Goal: Information Seeking & Learning: Learn about a topic

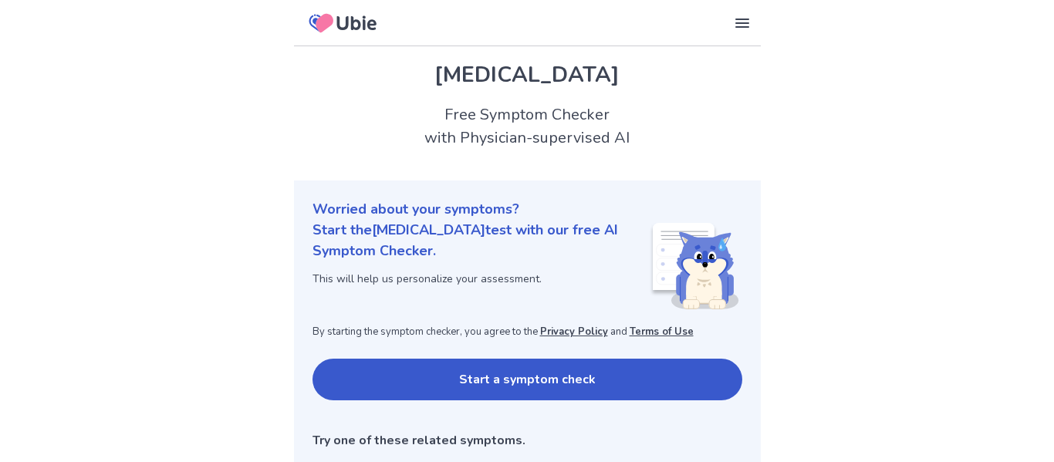
click at [363, 383] on button "Start a symptom check" at bounding box center [528, 380] width 430 height 42
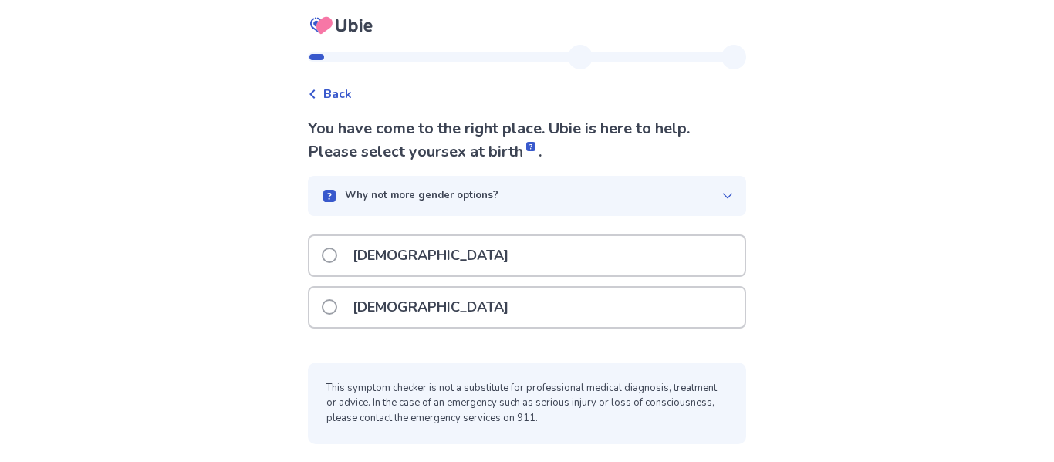
click at [332, 307] on span at bounding box center [329, 306] width 15 height 15
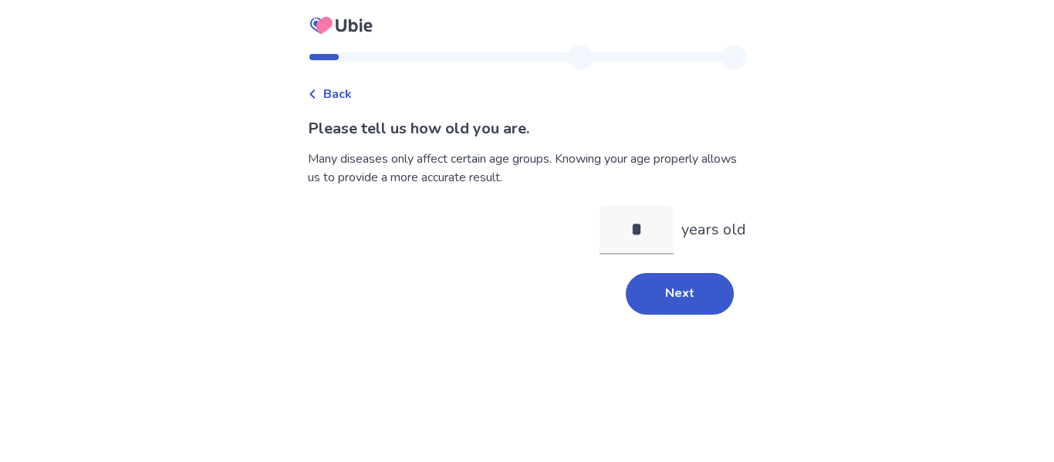
type input "**"
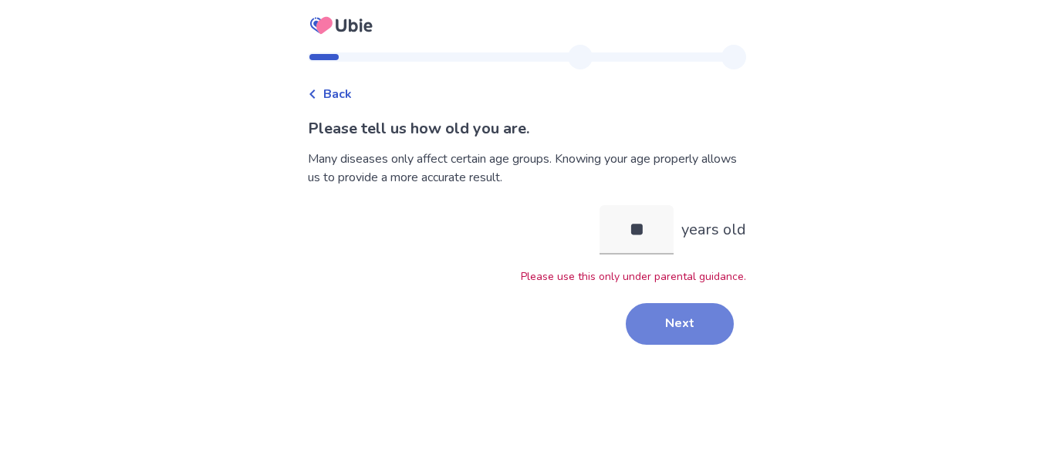
click at [663, 329] on button "Next" at bounding box center [680, 324] width 108 height 42
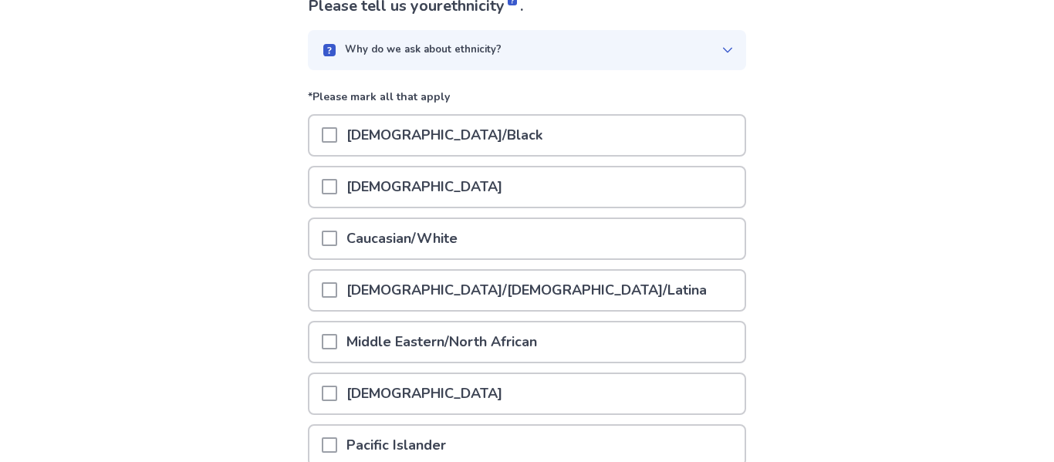
click at [337, 230] on div at bounding box center [329, 238] width 15 height 39
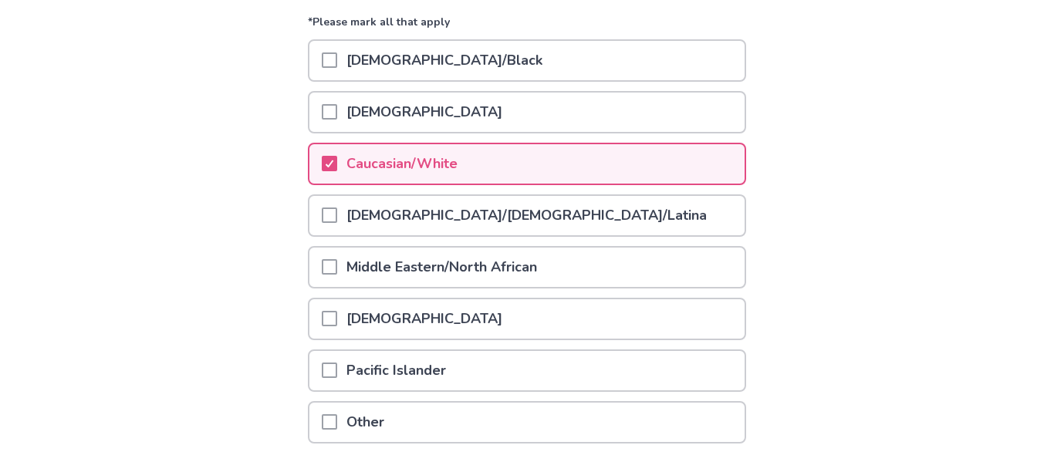
scroll to position [316, 0]
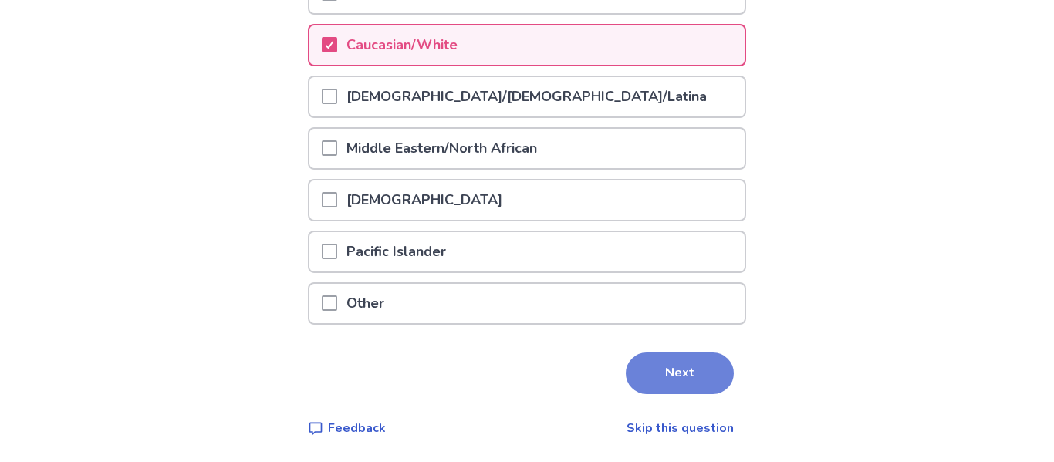
click at [632, 387] on button "Next" at bounding box center [680, 374] width 108 height 42
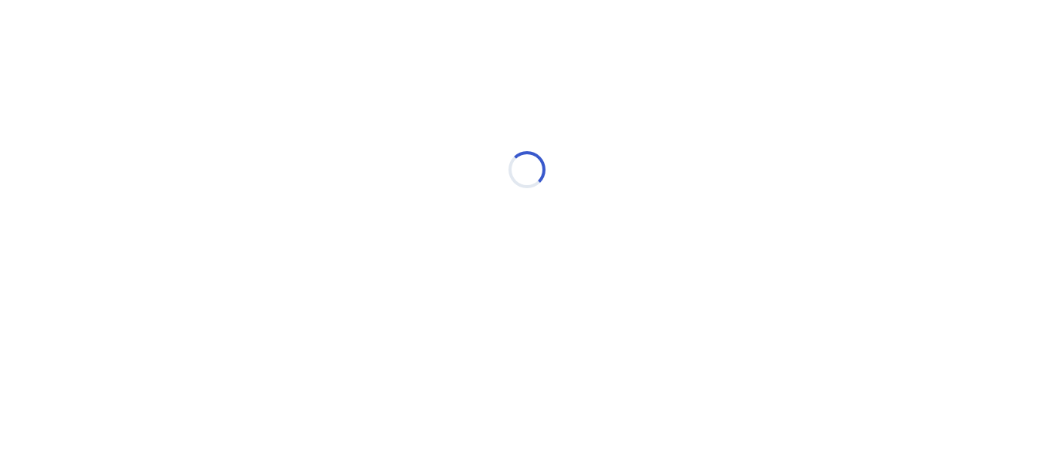
scroll to position [0, 0]
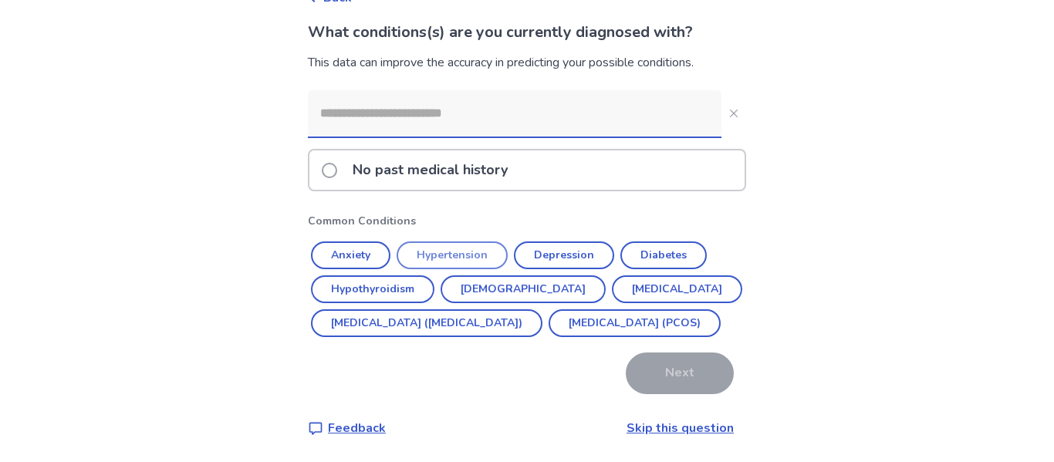
scroll to position [130, 0]
click at [558, 302] on div "No past medical history Common Conditions Anxiety [MEDICAL_DATA] [MEDICAL_DATA]…" at bounding box center [527, 242] width 438 height 304
click at [388, 90] on input at bounding box center [515, 113] width 414 height 46
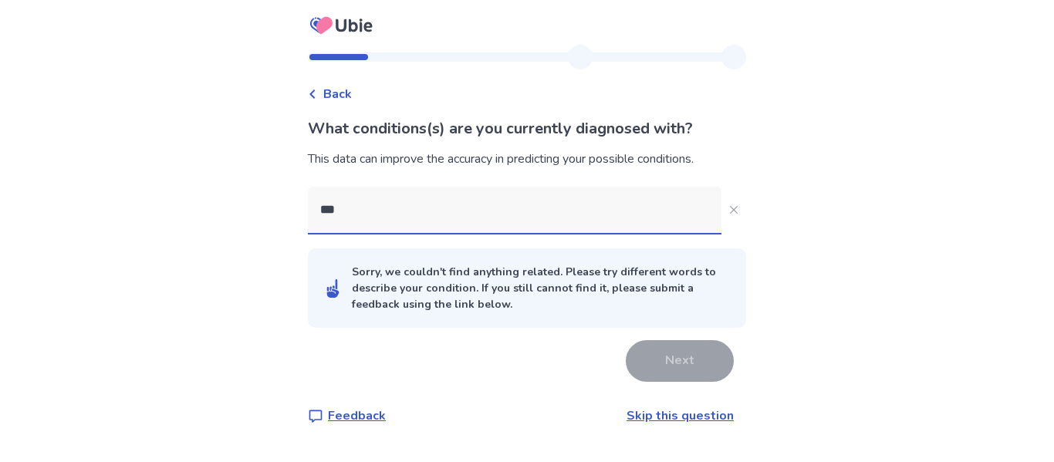
scroll to position [0, 0]
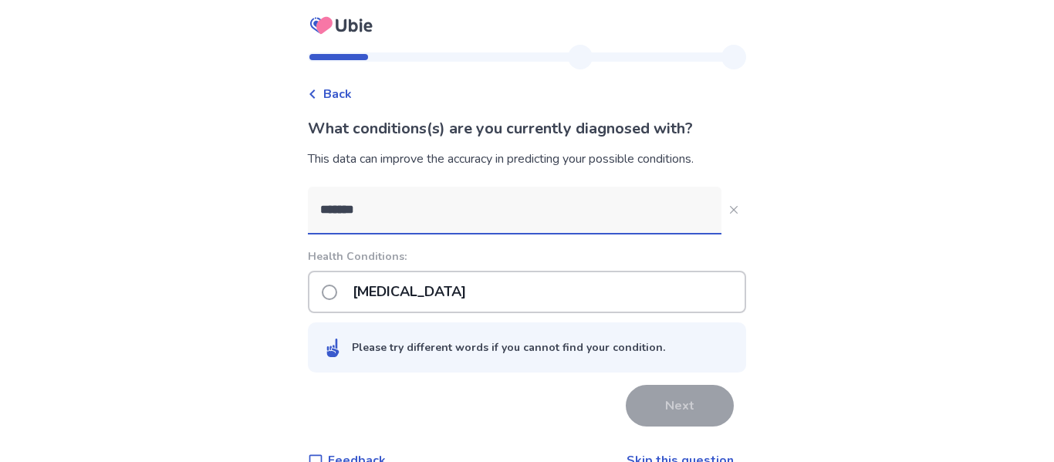
type input "*******"
click at [337, 287] on span at bounding box center [329, 292] width 15 height 15
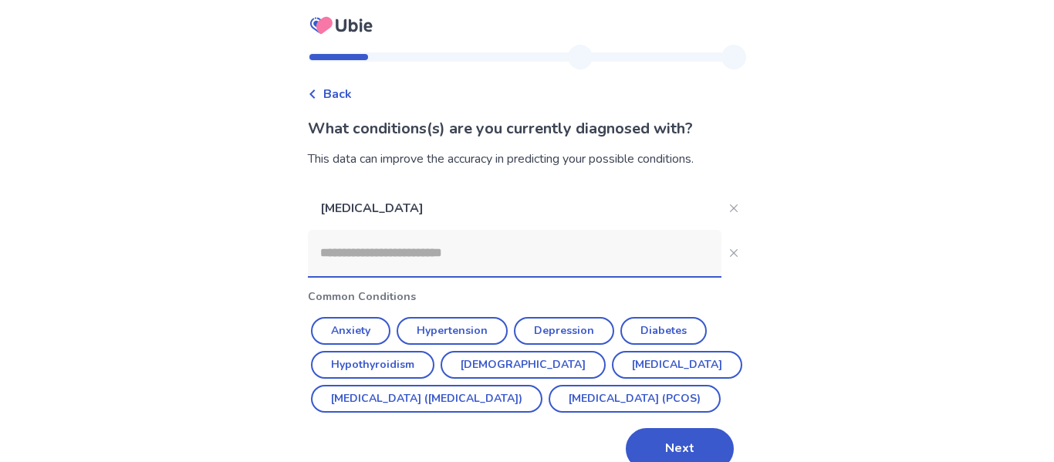
scroll to position [2, 0]
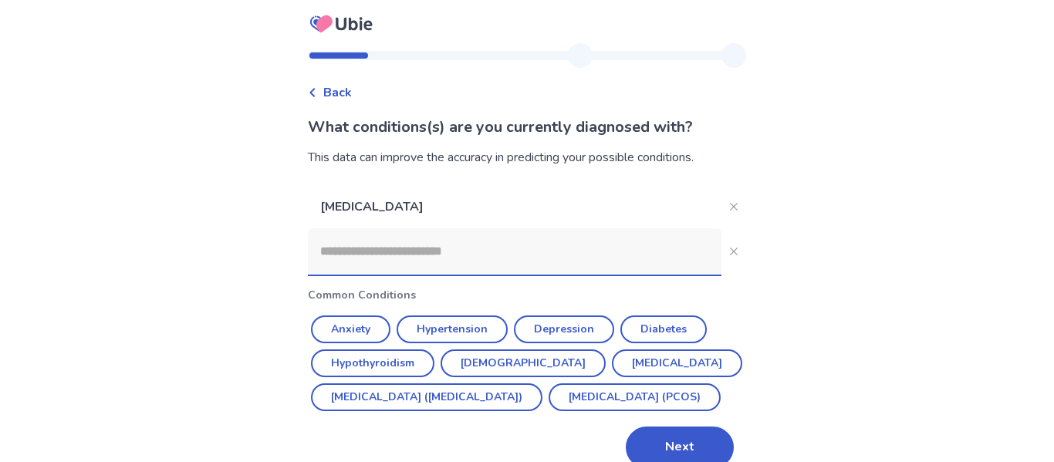
click at [335, 242] on input at bounding box center [515, 251] width 414 height 46
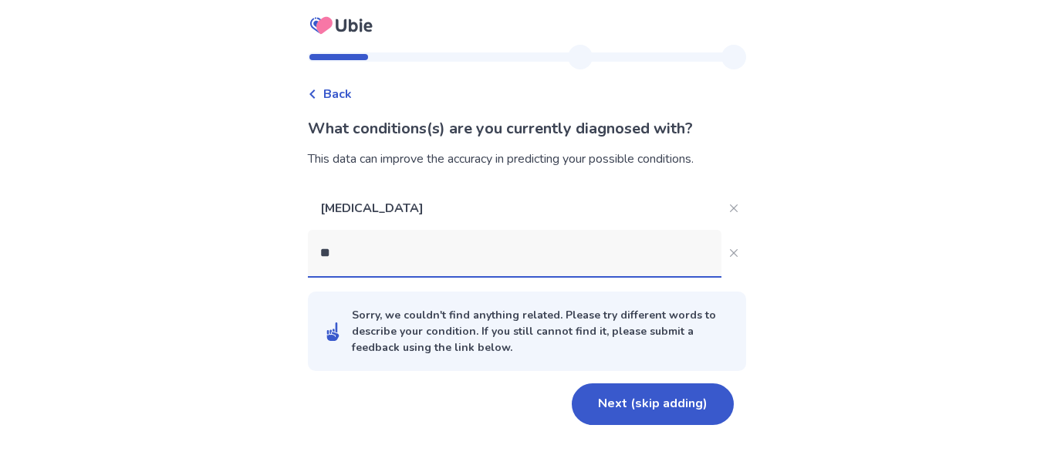
scroll to position [0, 0]
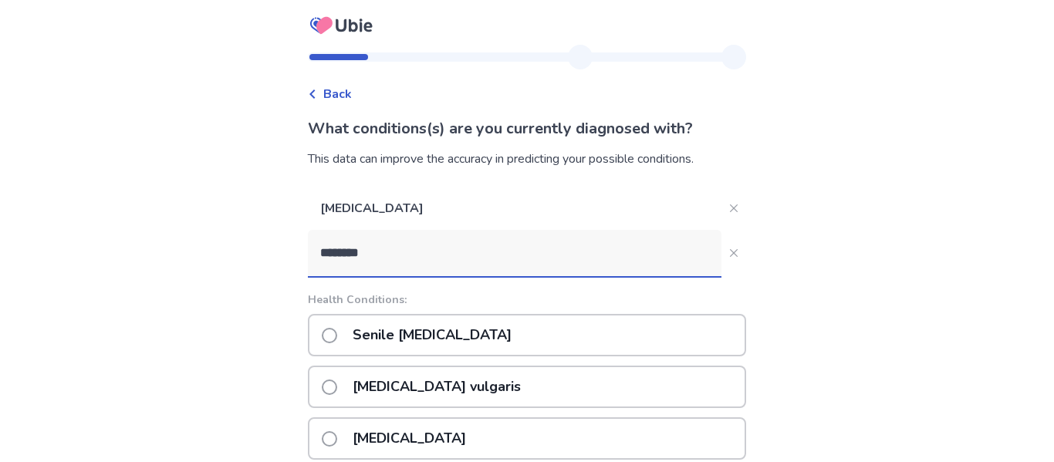
type input "*********"
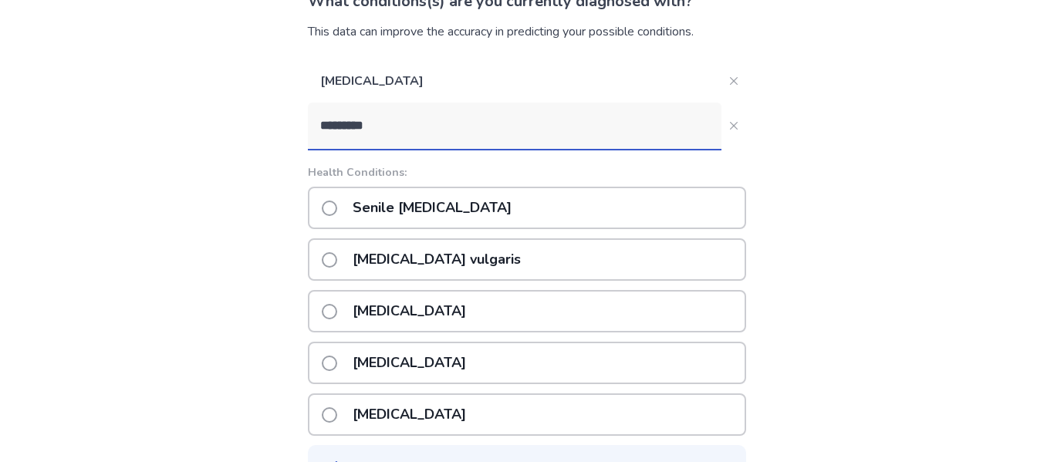
scroll to position [132, 0]
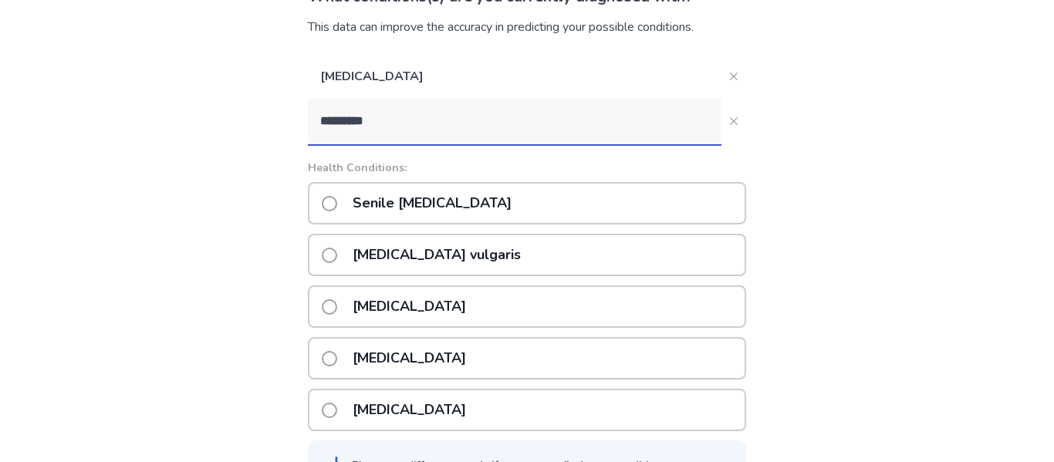
click at [363, 194] on p "Senile vitiligo" at bounding box center [431, 203] width 177 height 39
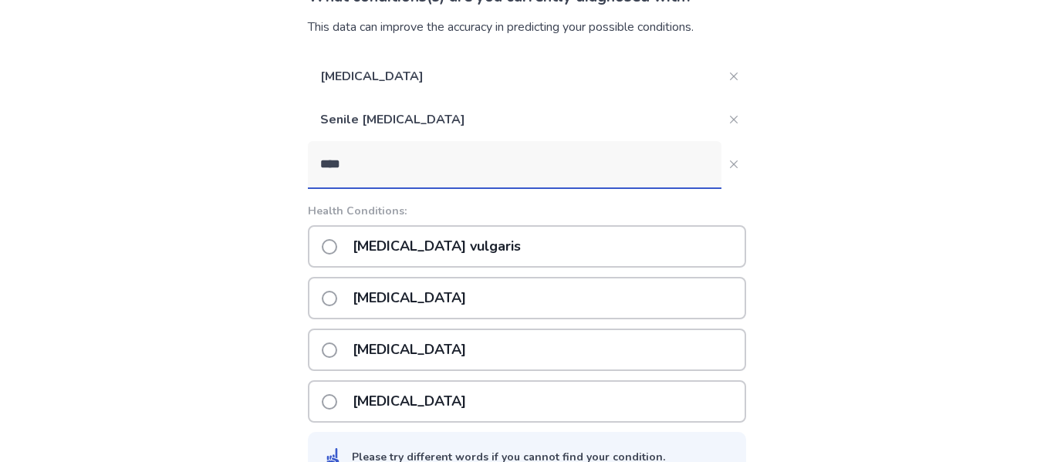
type input "****"
click at [448, 238] on p "Vitiligo vulgaris" at bounding box center [436, 246] width 187 height 39
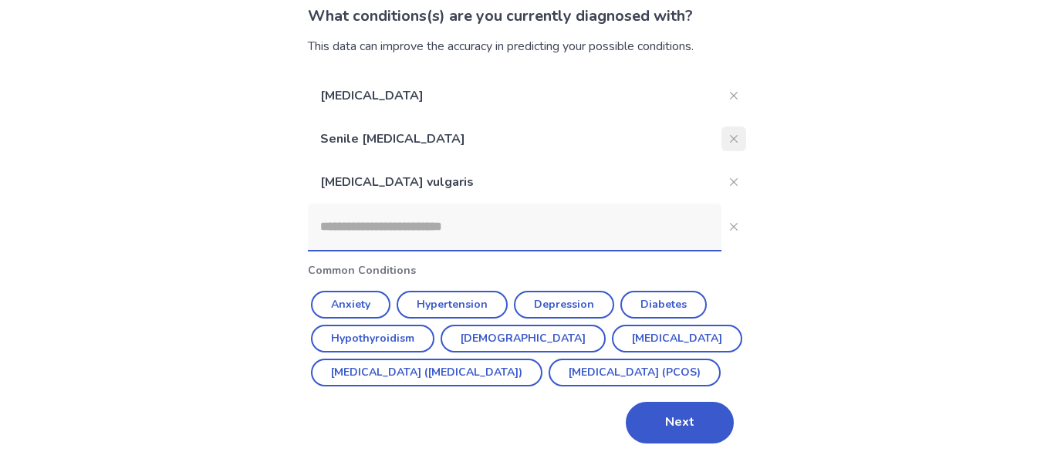
click at [732, 127] on button "Close" at bounding box center [734, 139] width 25 height 25
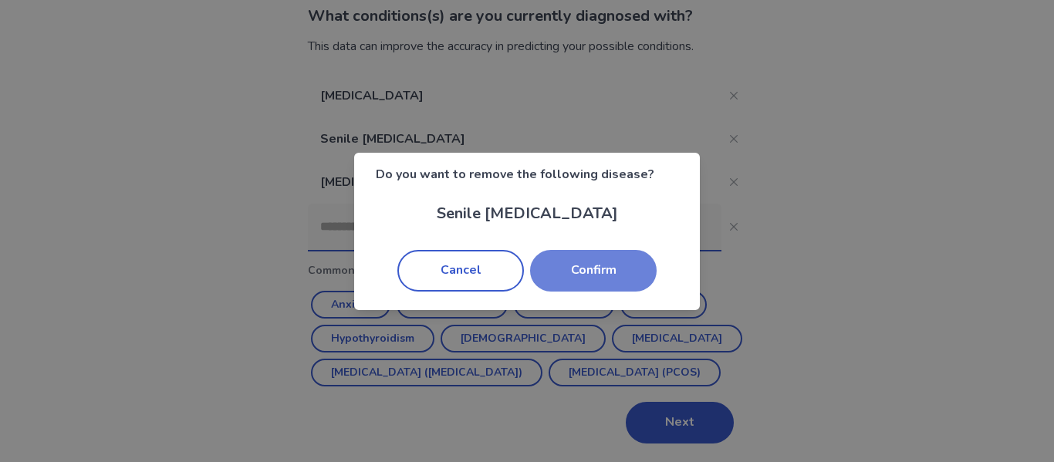
click at [570, 266] on button "Confirm" at bounding box center [593, 271] width 127 height 42
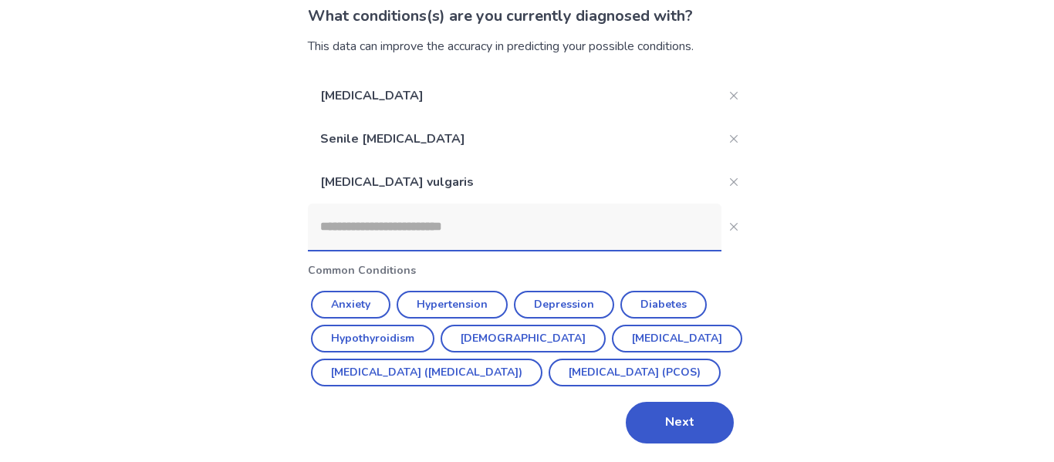
scroll to position [103, 0]
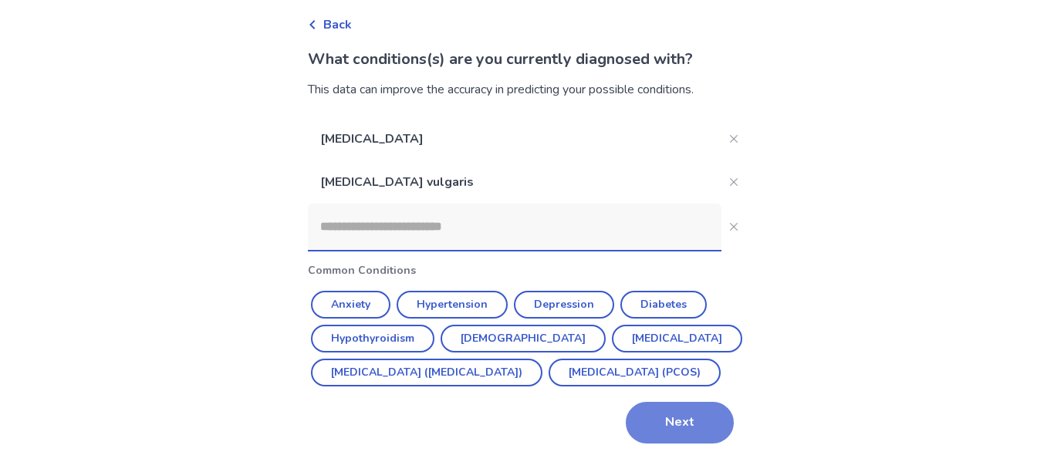
click at [695, 421] on button "Next" at bounding box center [680, 423] width 108 height 42
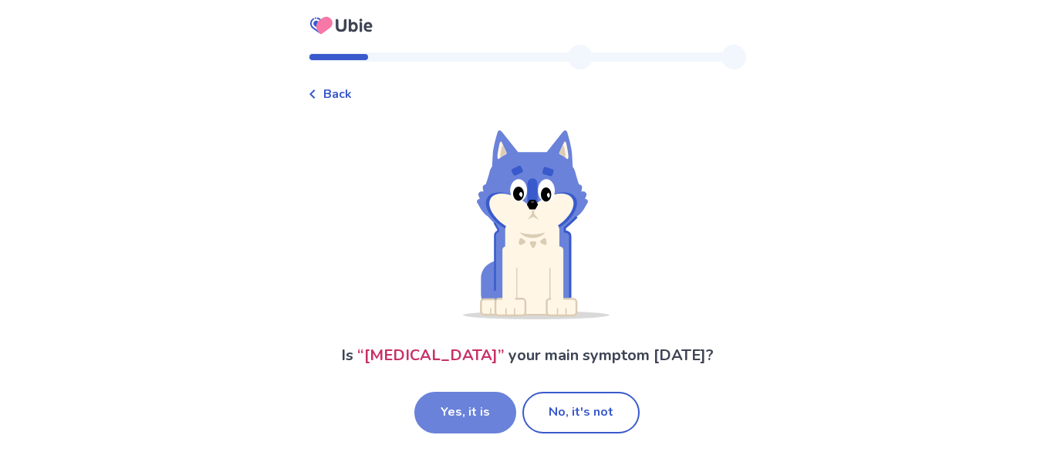
click at [451, 414] on button "Yes, it is" at bounding box center [465, 413] width 102 height 42
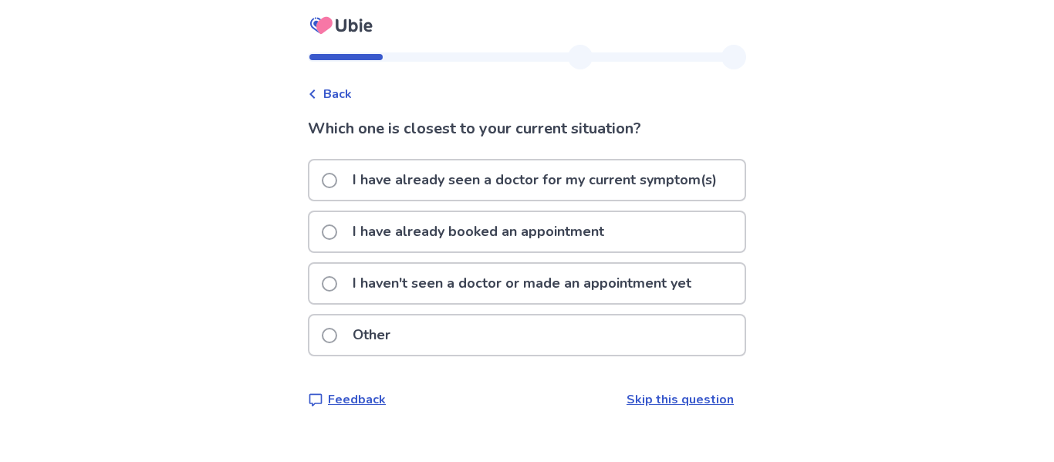
click at [414, 300] on p "I haven't seen a doctor or made an appointment yet" at bounding box center [521, 283] width 357 height 39
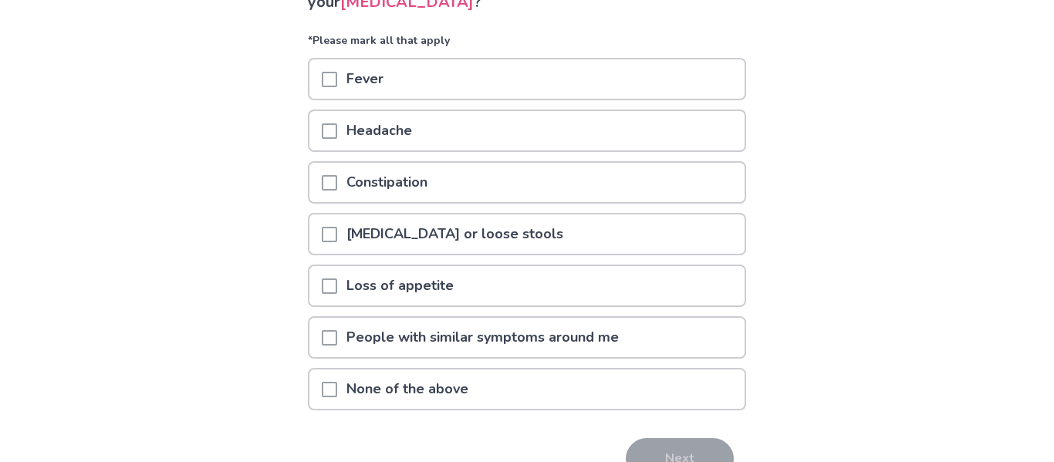
scroll to position [147, 0]
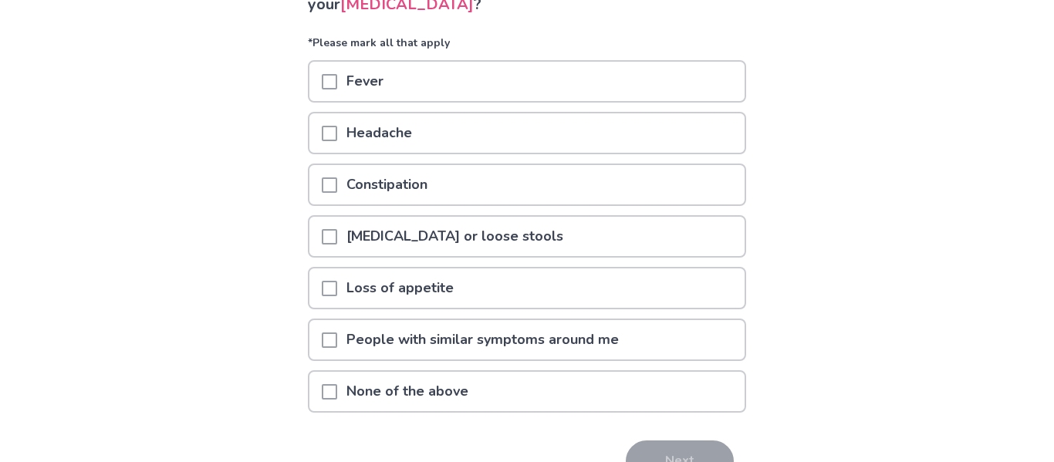
click at [414, 300] on p "Loss of appetite" at bounding box center [400, 288] width 126 height 39
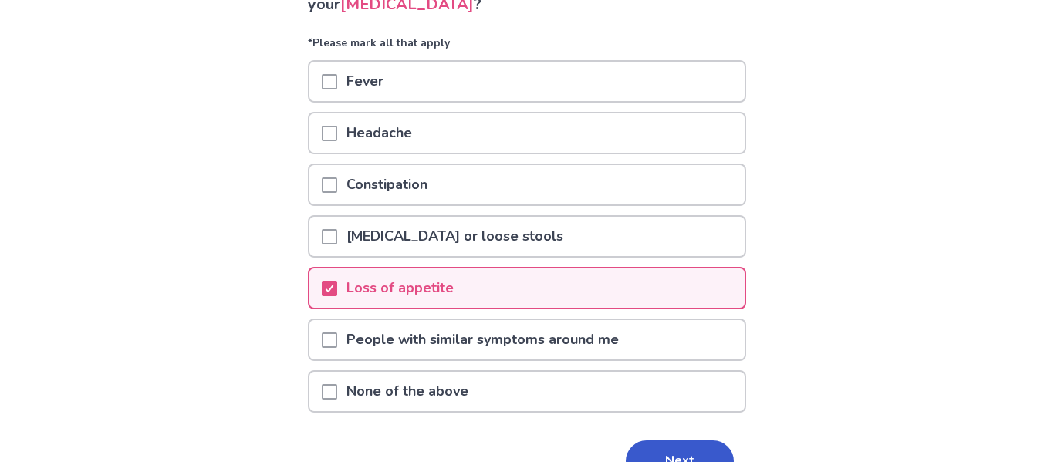
click at [426, 353] on p "People with similar symptoms around me" at bounding box center [482, 339] width 291 height 39
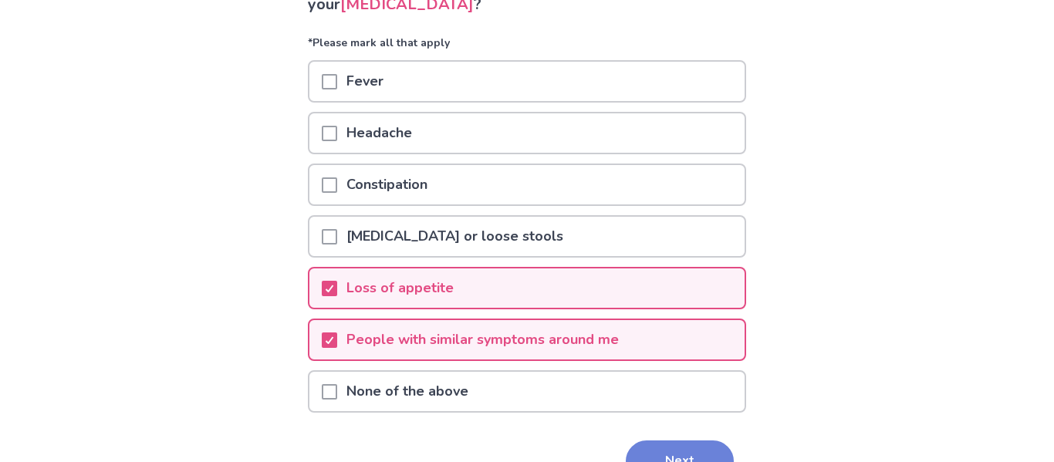
click at [647, 448] on button "Next" at bounding box center [680, 462] width 108 height 42
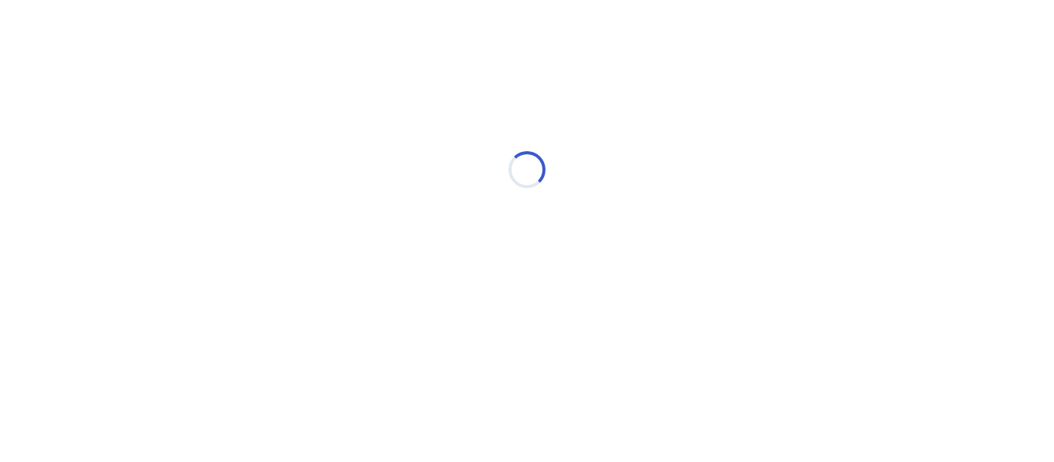
select select "*"
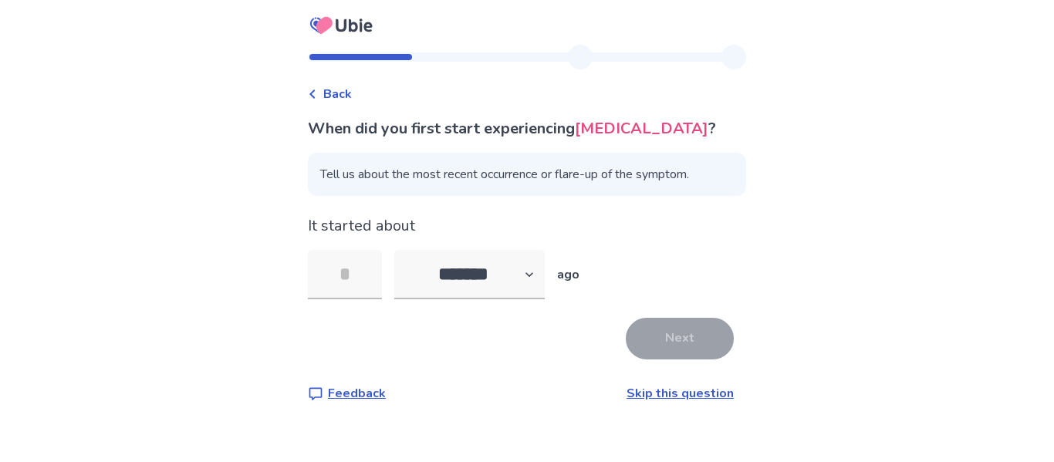
type input "*"
click at [656, 333] on button "Next" at bounding box center [680, 339] width 108 height 42
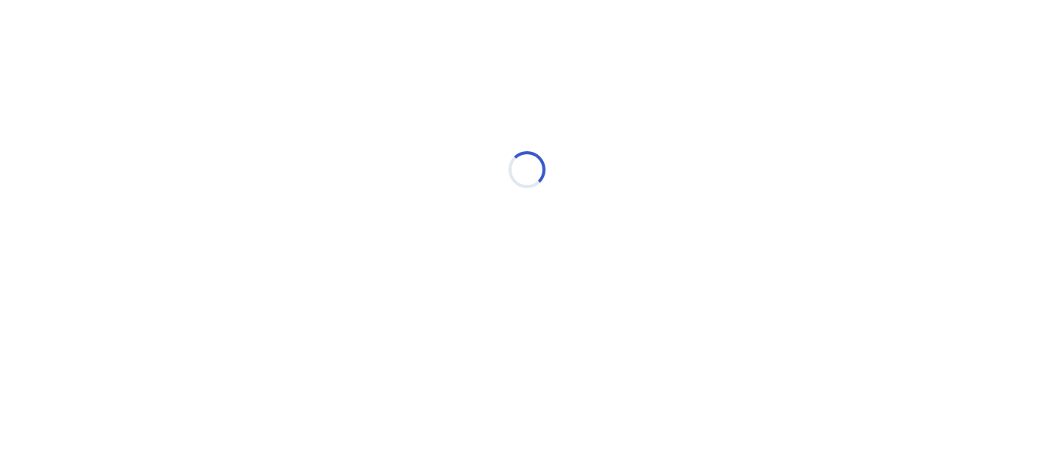
select select "*"
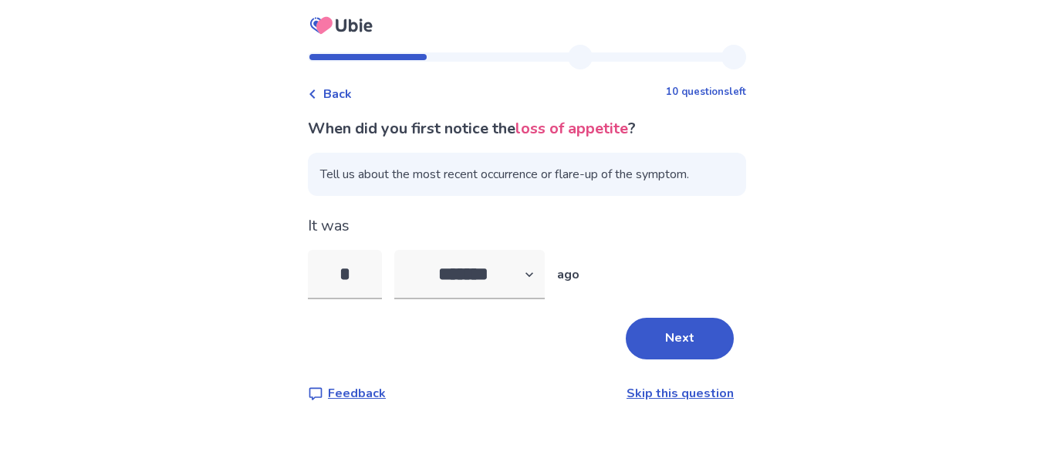
type input "*"
click at [722, 350] on div "Next" at bounding box center [527, 339] width 438 height 42
click at [654, 340] on button "Next" at bounding box center [680, 339] width 108 height 42
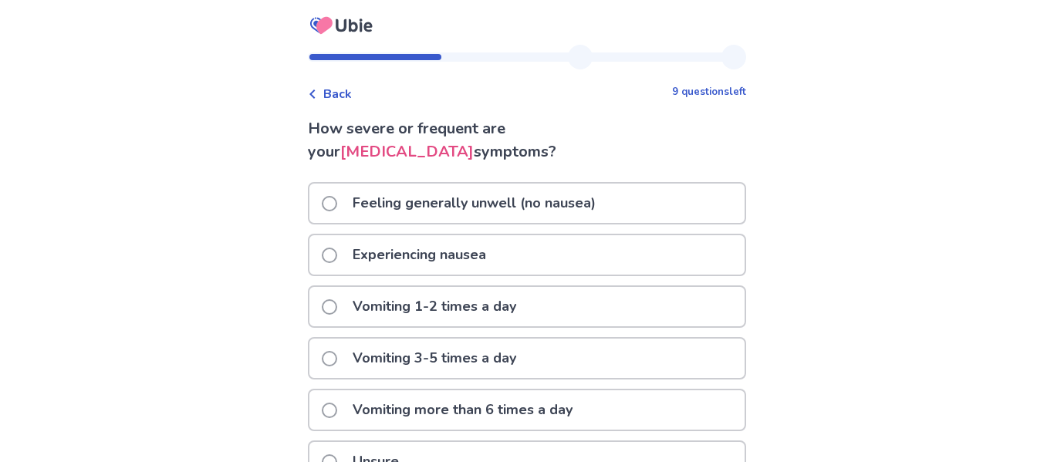
click at [486, 306] on p "Vomiting 1-2 times a day" at bounding box center [434, 306] width 182 height 39
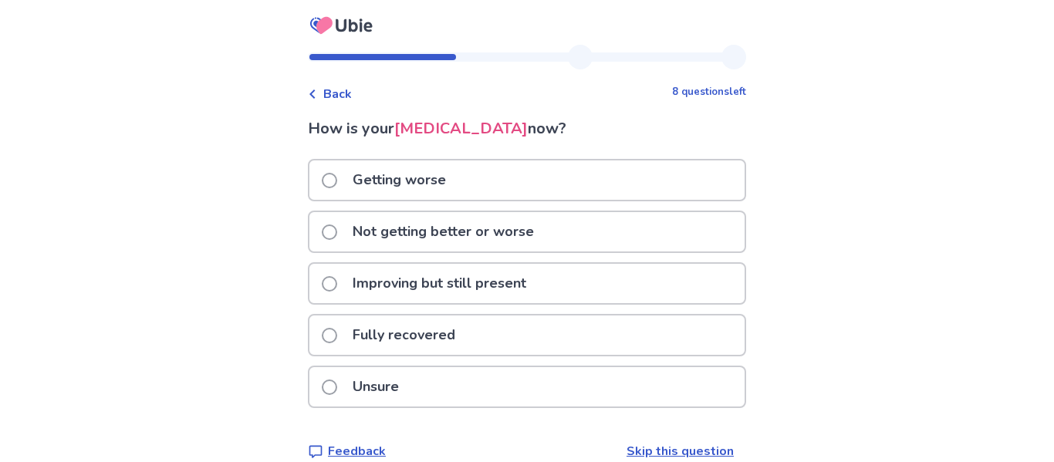
click at [488, 327] on div "Fully recovered" at bounding box center [526, 335] width 435 height 39
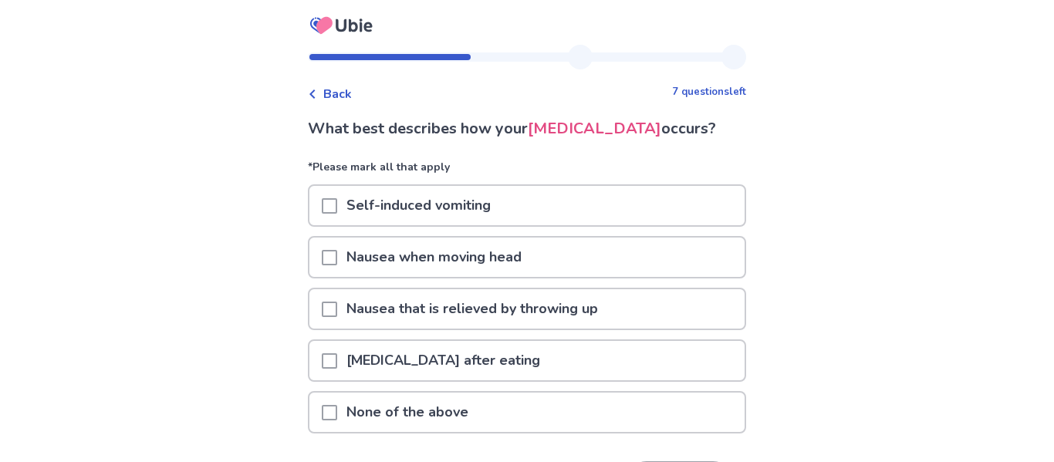
click at [352, 96] on span "Back" at bounding box center [337, 94] width 29 height 19
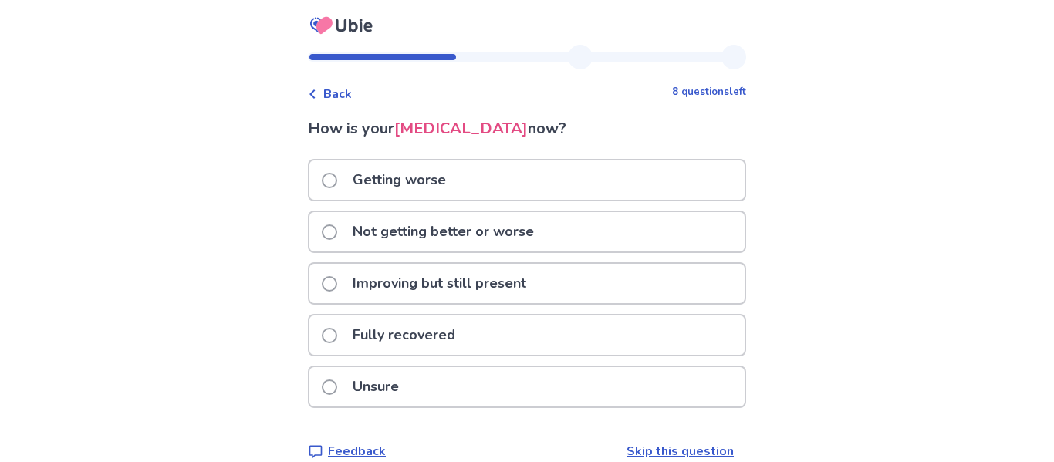
click at [340, 92] on span "Back" at bounding box center [337, 94] width 29 height 19
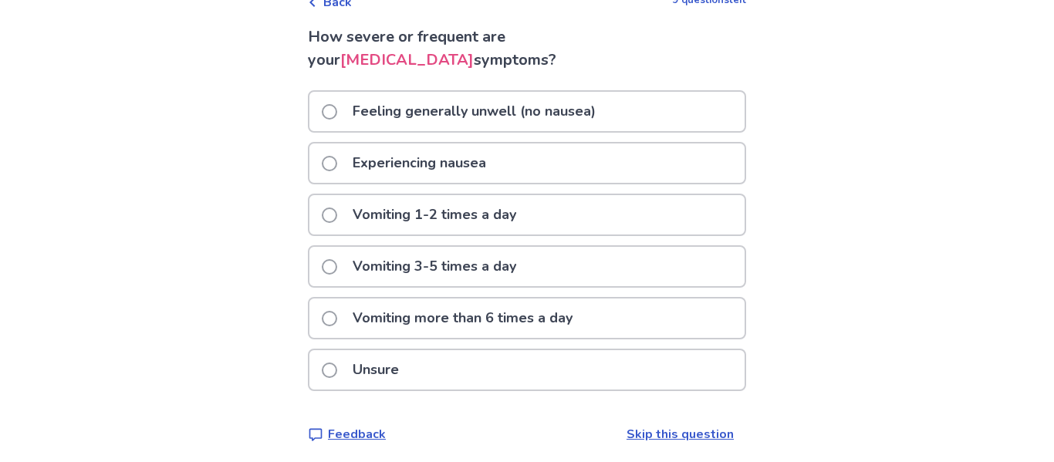
scroll to position [98, 0]
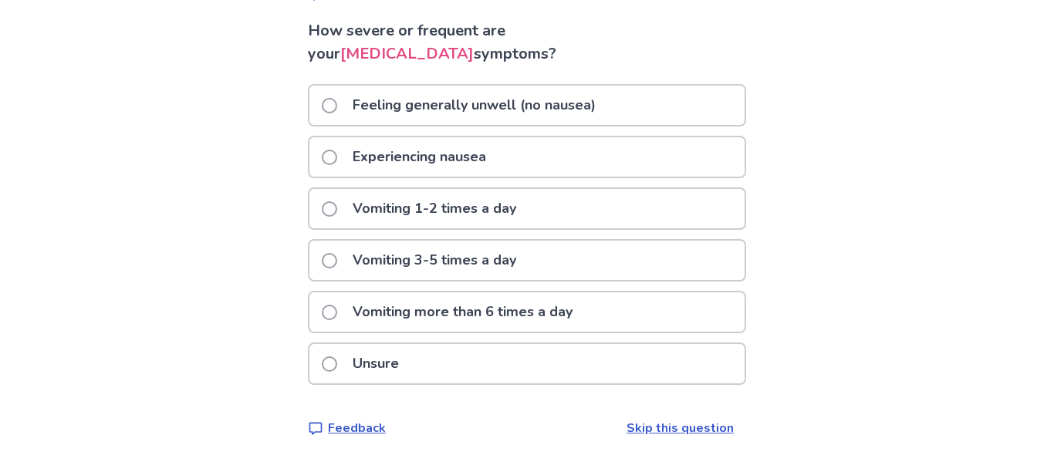
click at [387, 207] on p "Vomiting 1-2 times a day" at bounding box center [434, 208] width 182 height 39
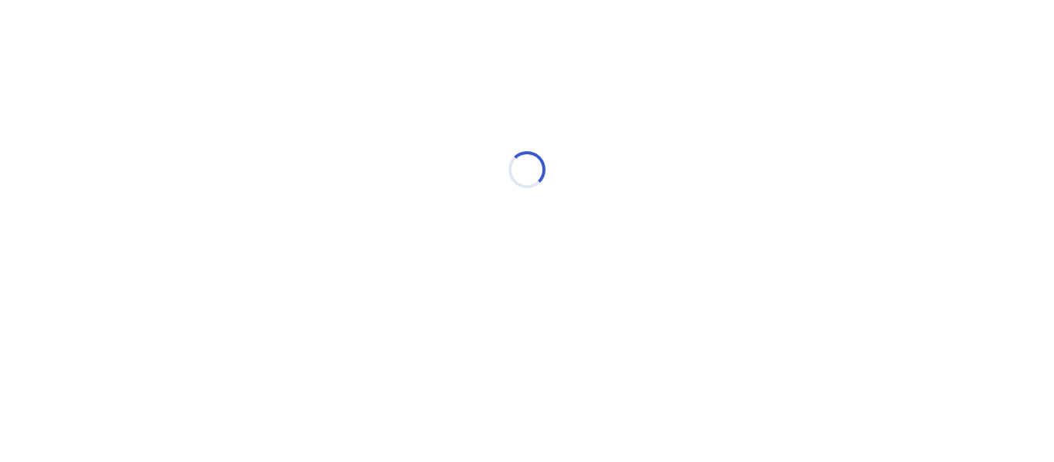
scroll to position [0, 0]
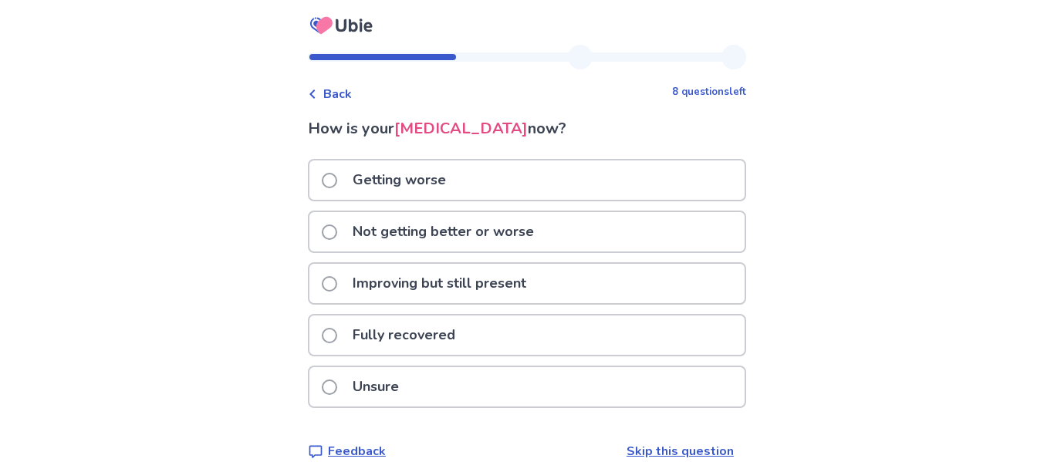
click at [412, 286] on p "Improving but still present" at bounding box center [439, 283] width 192 height 39
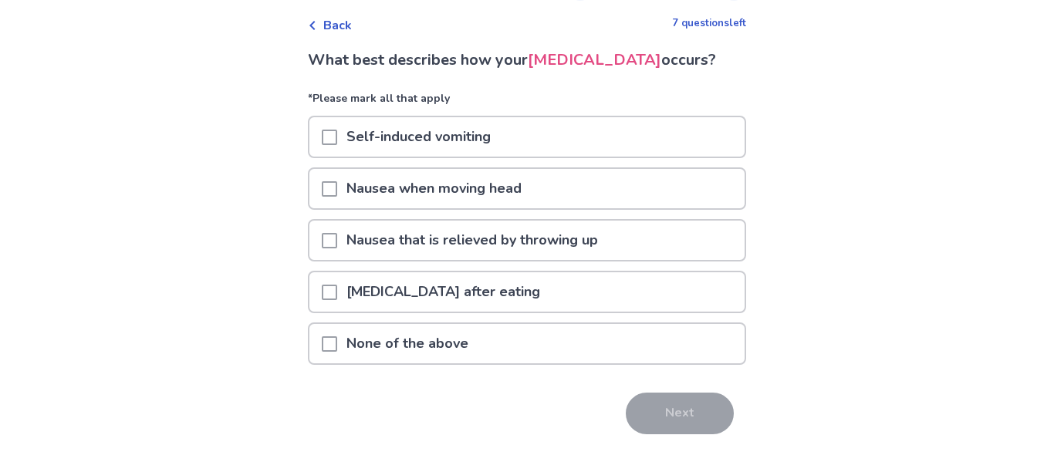
scroll to position [67, 0]
click at [337, 242] on span at bounding box center [329, 242] width 15 height 15
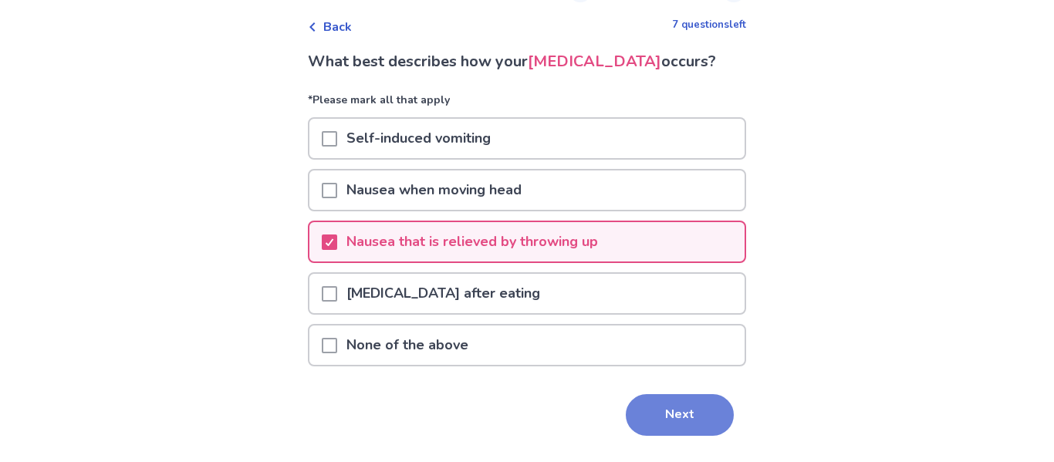
click at [701, 417] on button "Next" at bounding box center [680, 415] width 108 height 42
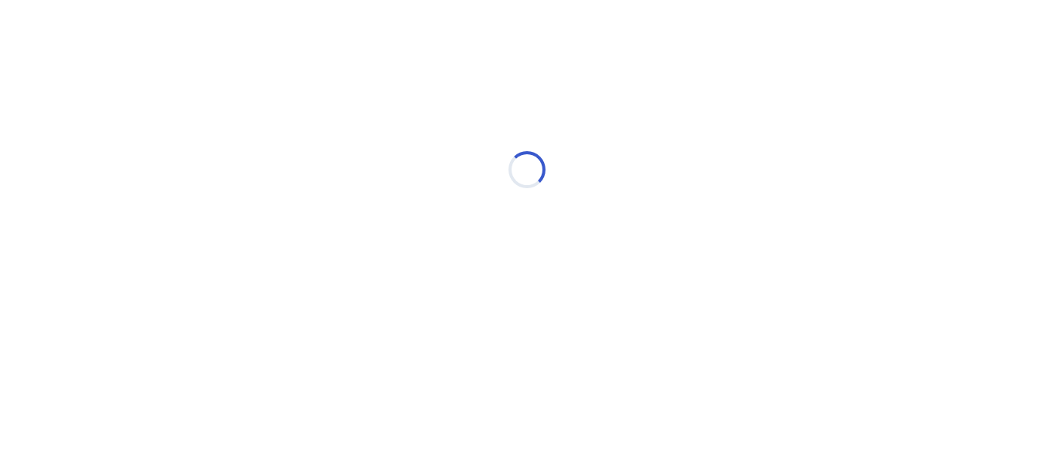
scroll to position [0, 0]
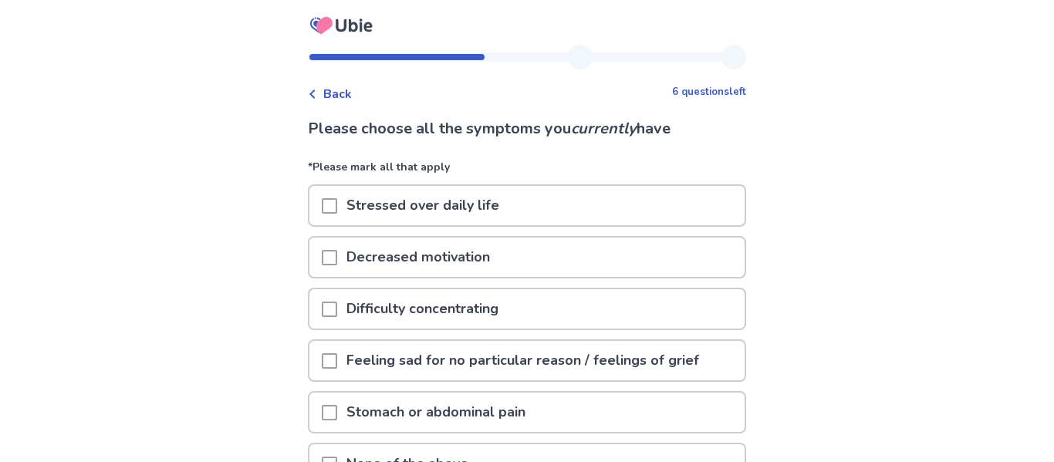
click at [335, 197] on div at bounding box center [329, 205] width 15 height 39
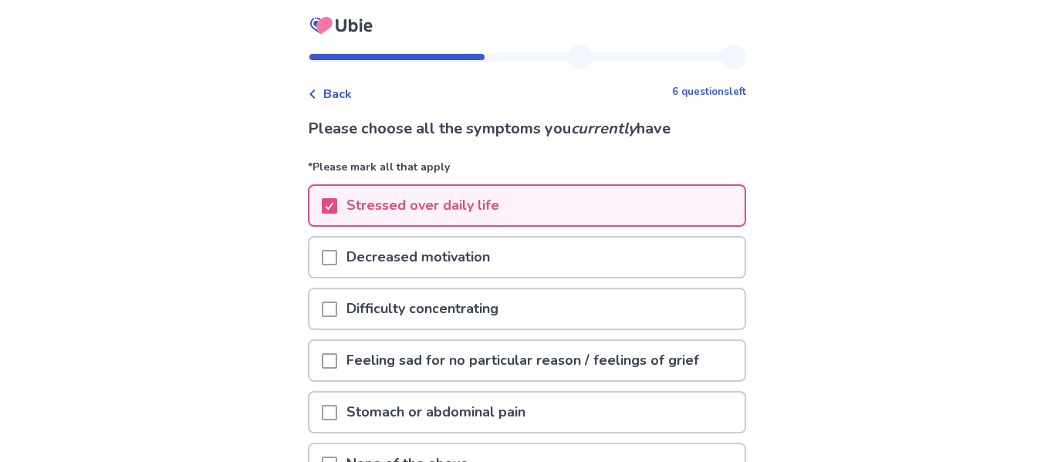
click at [337, 263] on span at bounding box center [329, 257] width 15 height 15
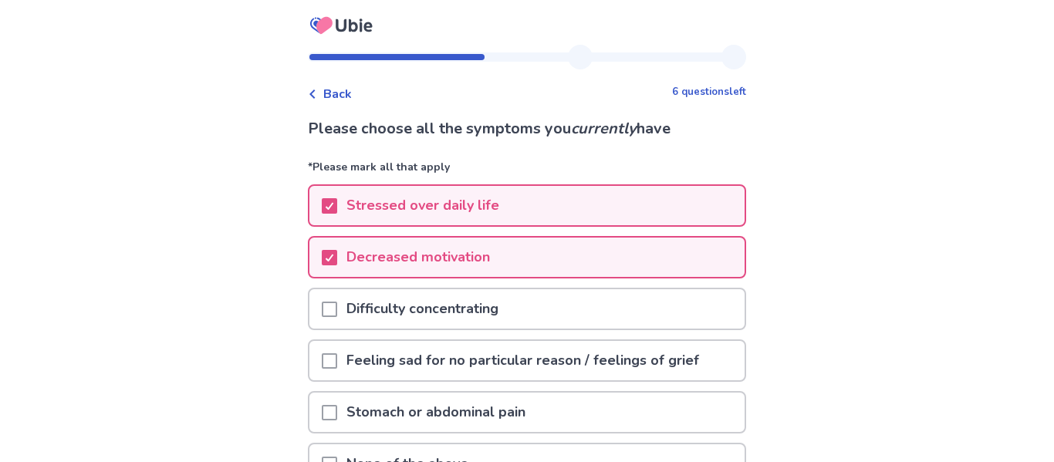
click at [337, 309] on span at bounding box center [329, 309] width 15 height 15
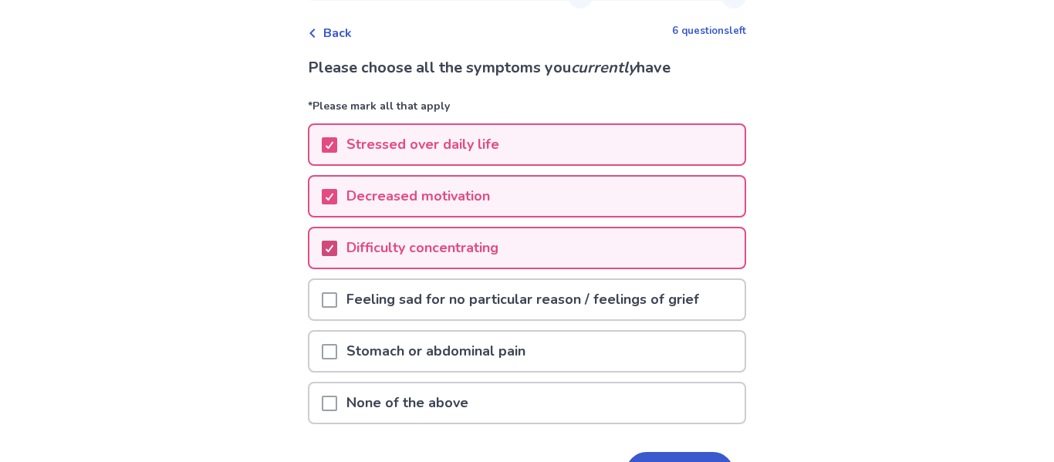
scroll to position [66, 0]
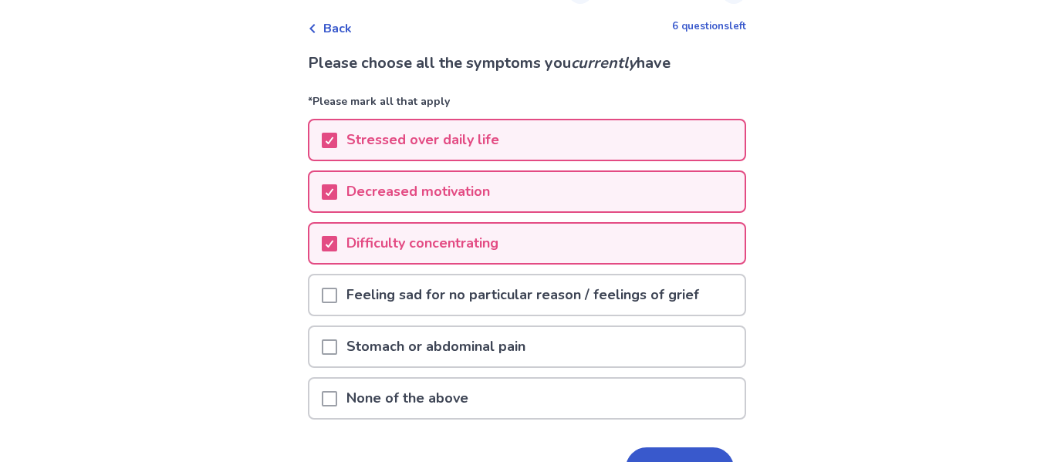
click at [336, 338] on div at bounding box center [329, 346] width 15 height 39
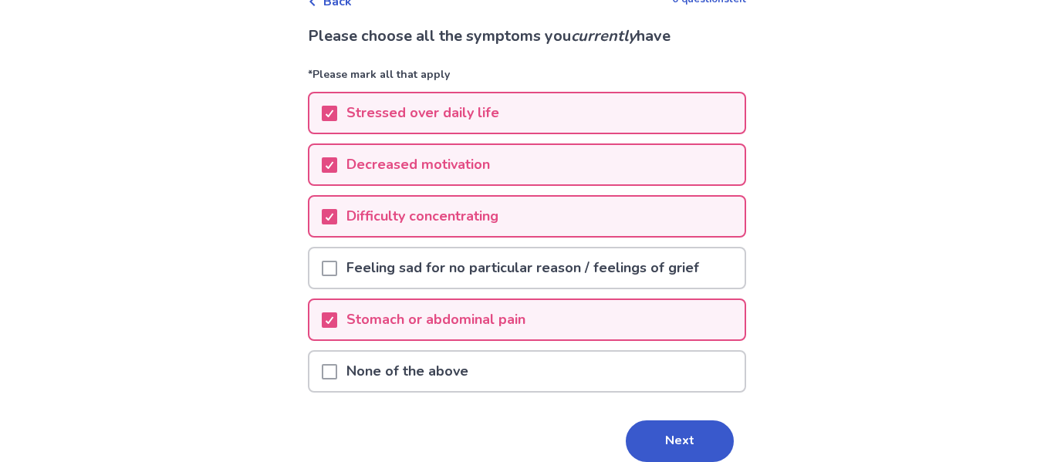
scroll to position [120, 0]
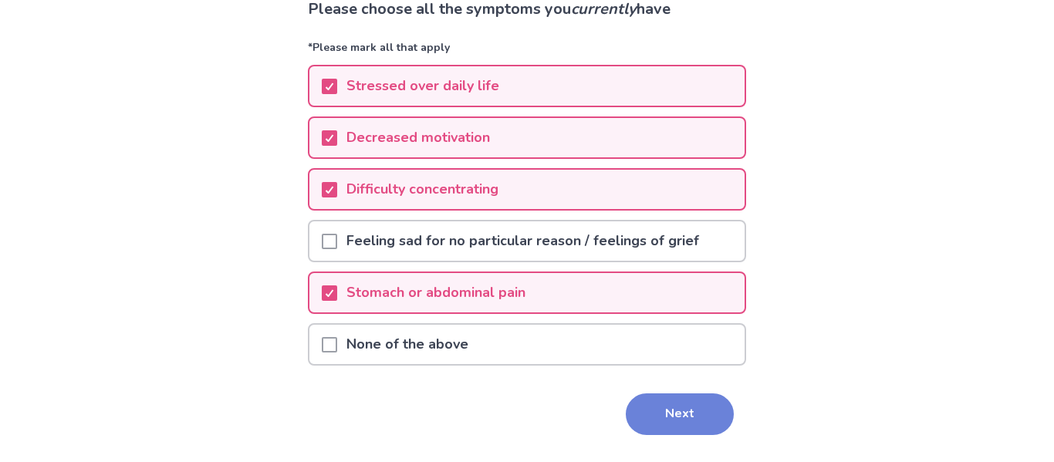
click at [646, 425] on button "Next" at bounding box center [680, 415] width 108 height 42
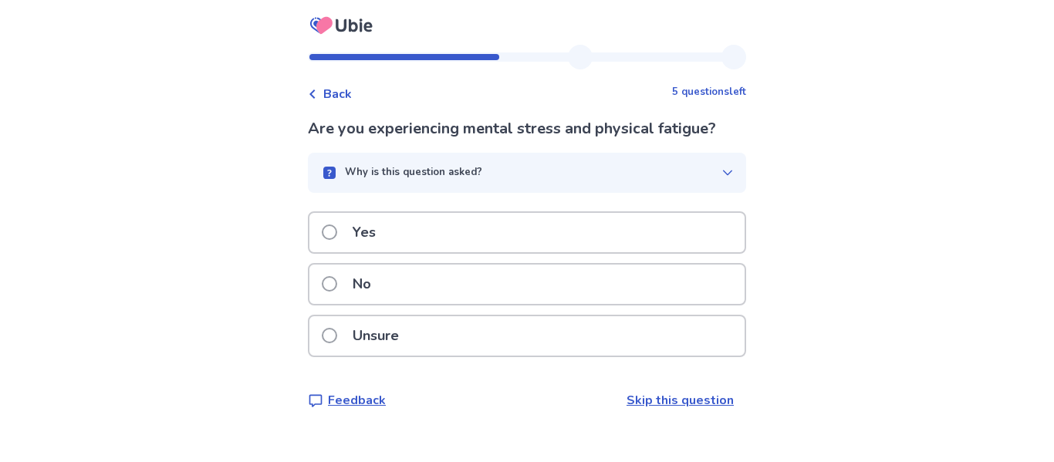
click at [336, 242] on label "Yes" at bounding box center [353, 232] width 63 height 39
click at [349, 339] on label "Unsure" at bounding box center [365, 335] width 86 height 39
click at [465, 164] on button "Why is this question asked?" at bounding box center [527, 173] width 438 height 40
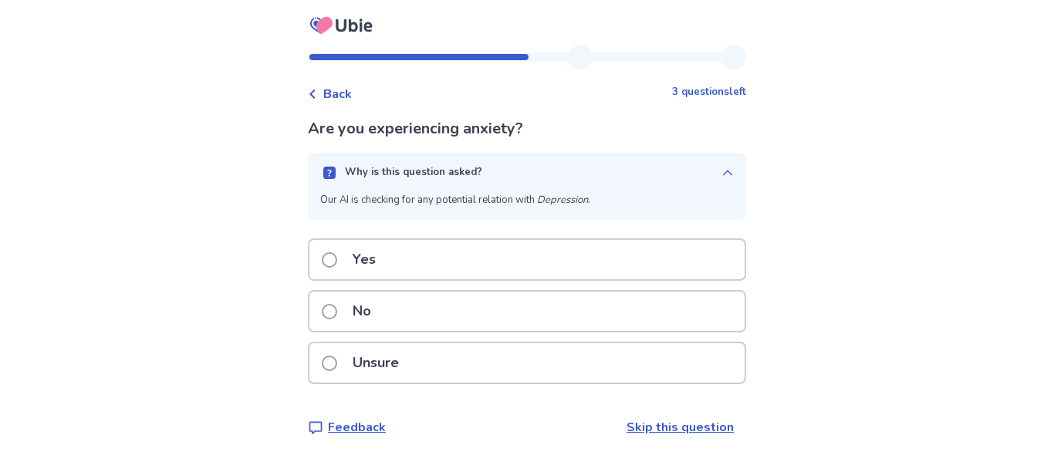
click at [465, 164] on button "Why is this question asked?" at bounding box center [527, 173] width 438 height 40
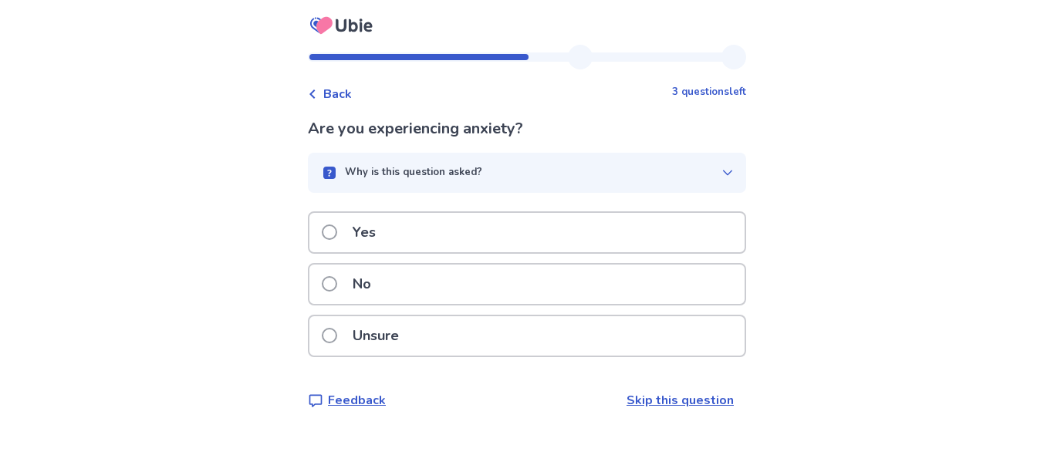
click at [352, 329] on p "Unsure" at bounding box center [375, 335] width 65 height 39
click at [358, 286] on p "No" at bounding box center [361, 284] width 37 height 39
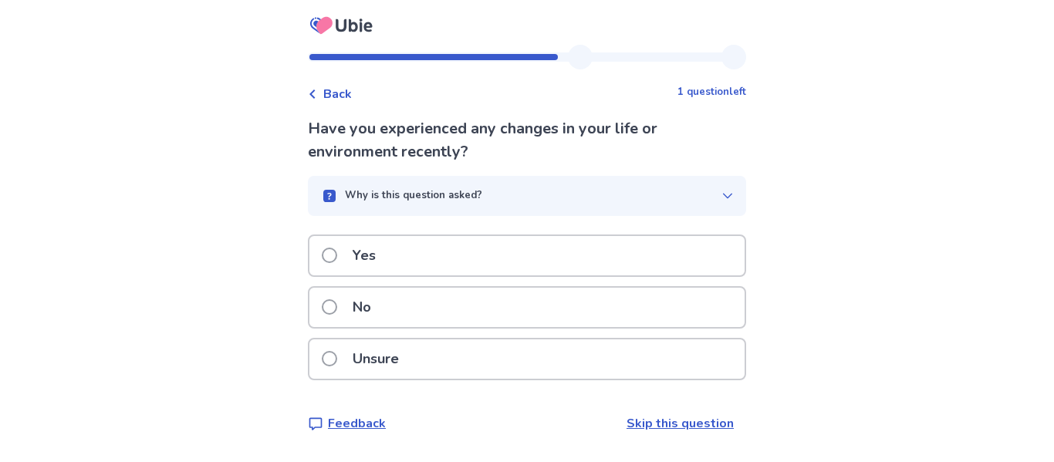
click at [344, 246] on label "Yes" at bounding box center [353, 255] width 63 height 39
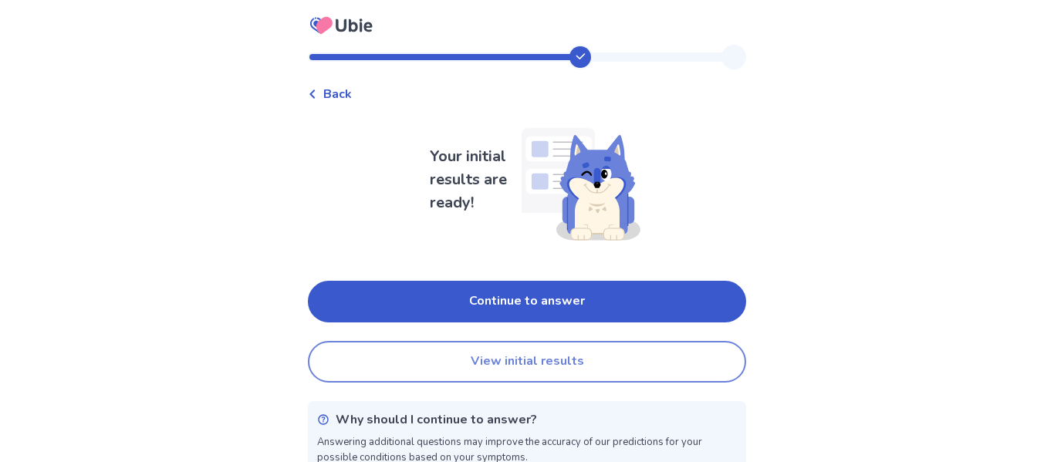
click at [412, 367] on button "View initial results" at bounding box center [527, 362] width 438 height 42
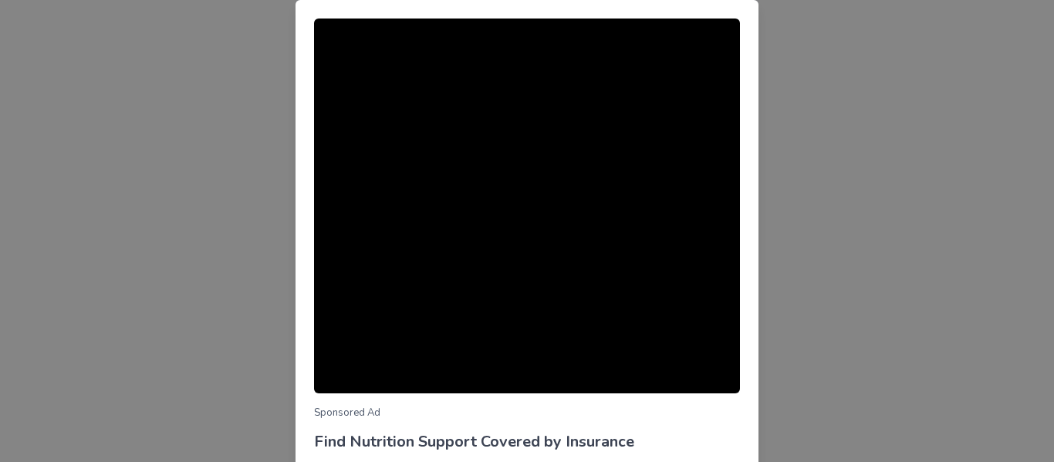
scroll to position [180, 0]
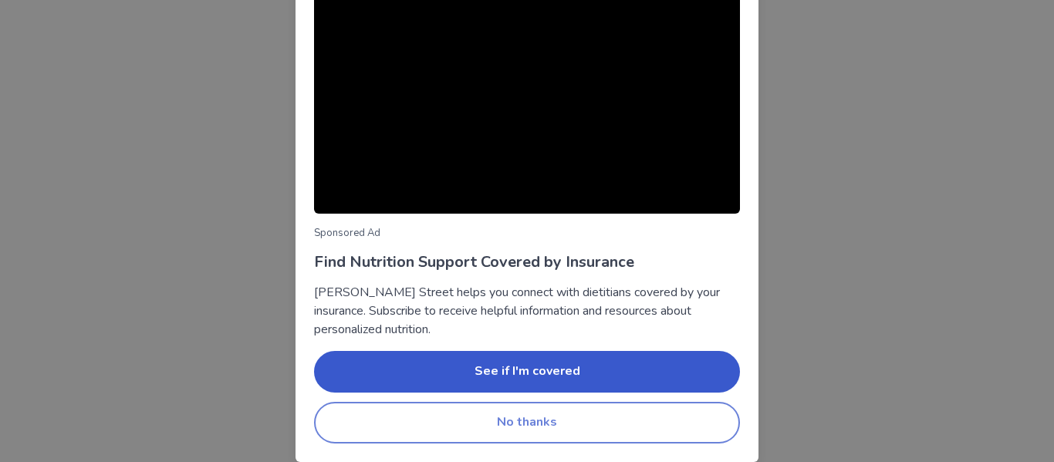
click at [572, 414] on button "No thanks" at bounding box center [527, 423] width 426 height 42
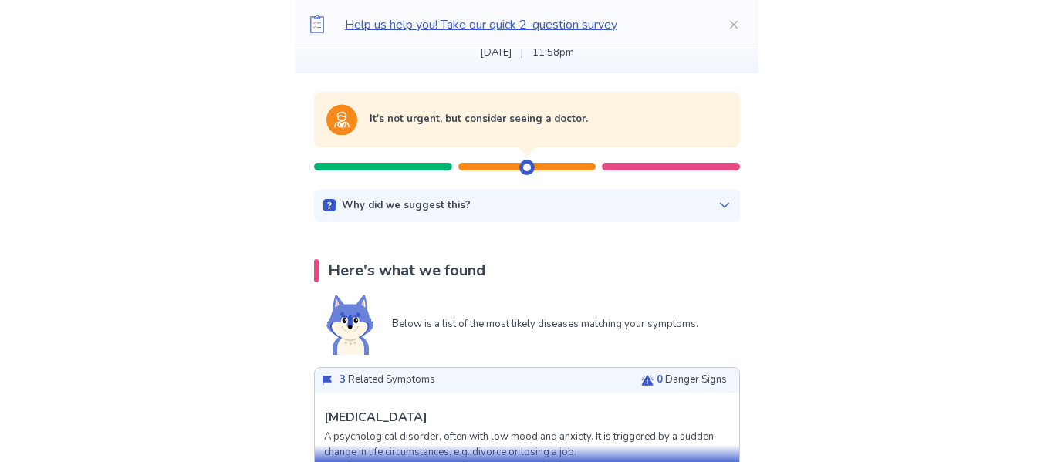
scroll to position [121, 0]
